Goal: Information Seeking & Learning: Learn about a topic

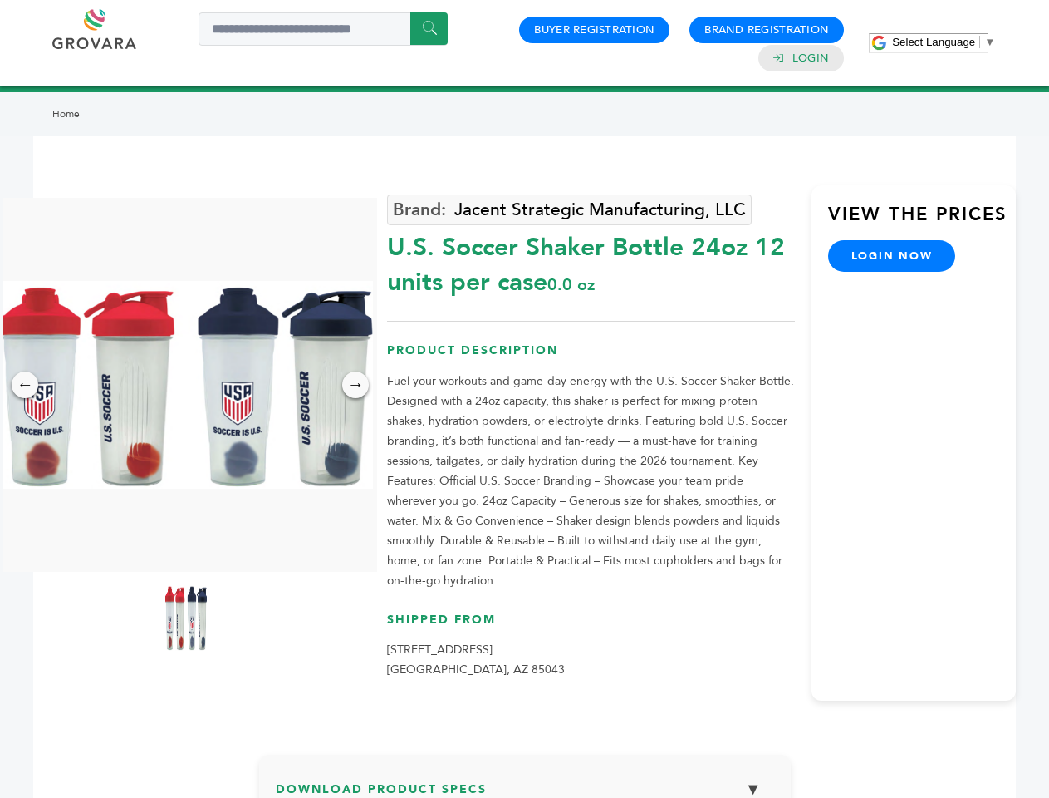
click at [944, 42] on span "Select Language" at bounding box center [933, 42] width 83 height 12
click at [186, 385] on img at bounding box center [186, 385] width 374 height 208
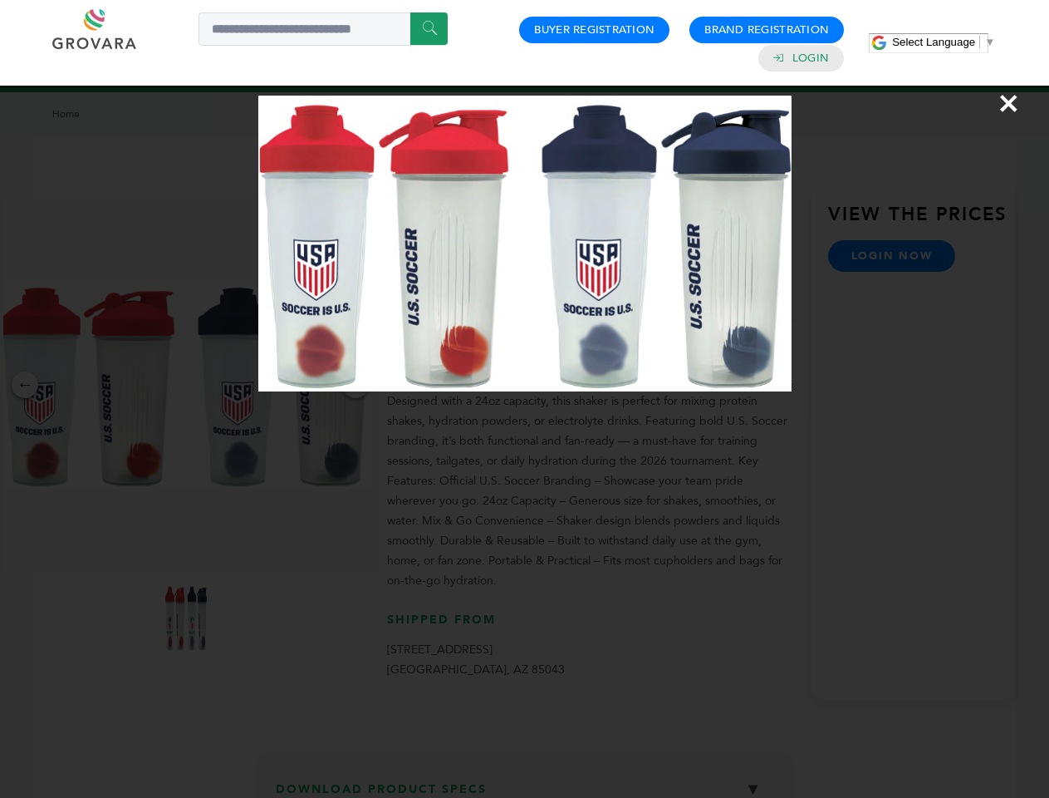
click at [25, 385] on div "×" at bounding box center [524, 399] width 1049 height 798
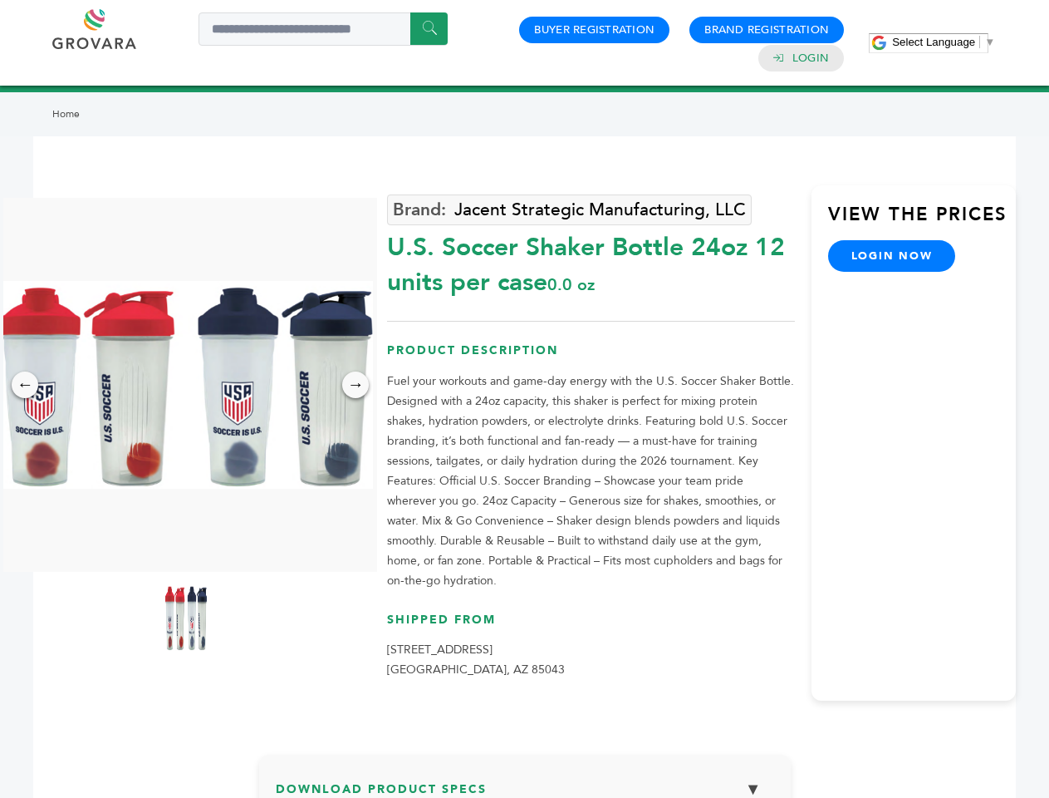
click at [356, 385] on div "→" at bounding box center [355, 384] width 27 height 27
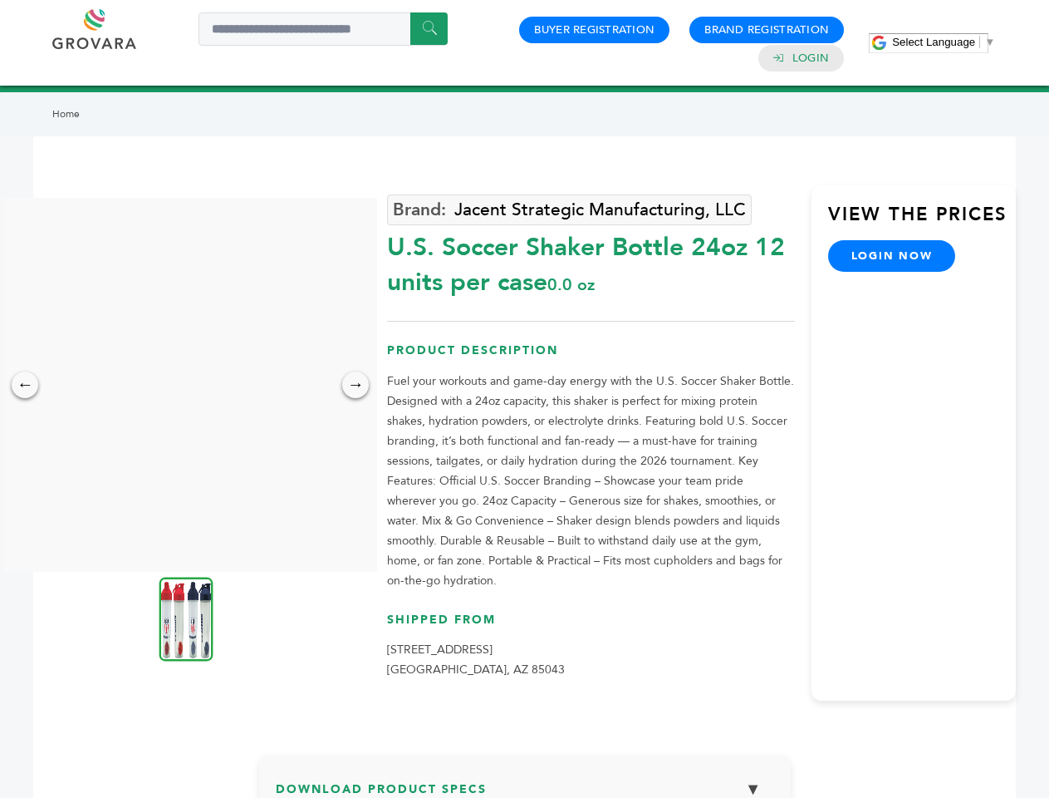
click at [186, 617] on img at bounding box center [187, 619] width 54 height 84
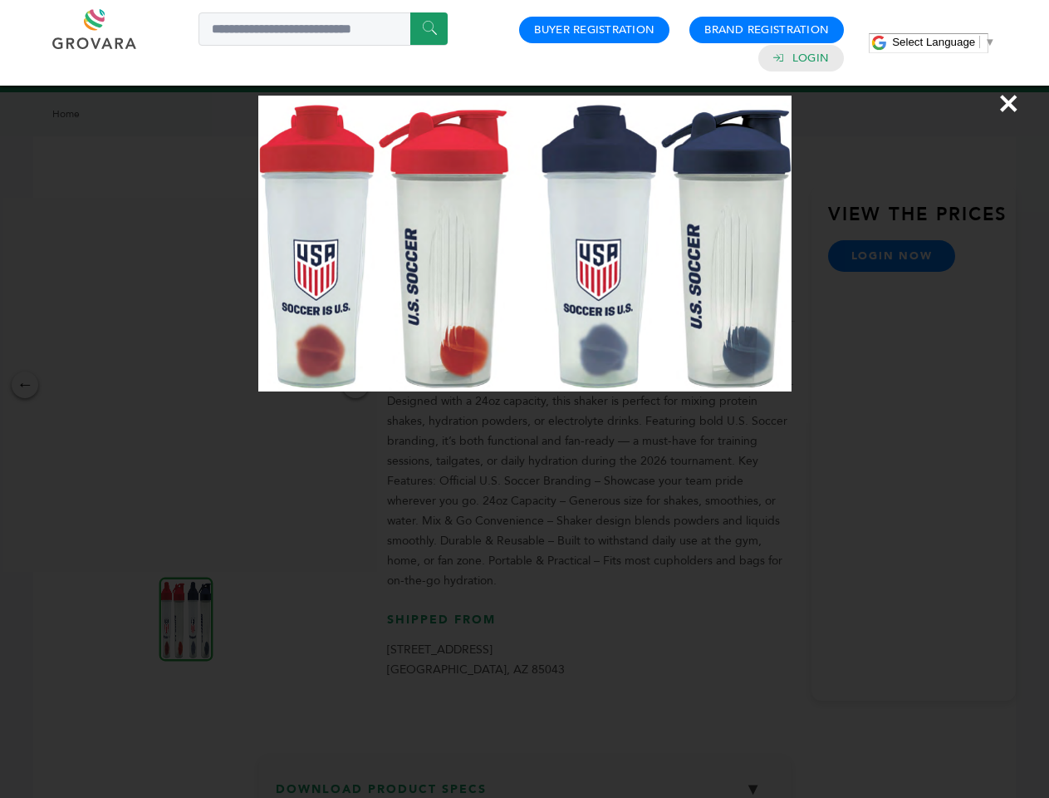
click at [525, 784] on div "×" at bounding box center [524, 399] width 1049 height 798
